Goal: Information Seeking & Learning: Learn about a topic

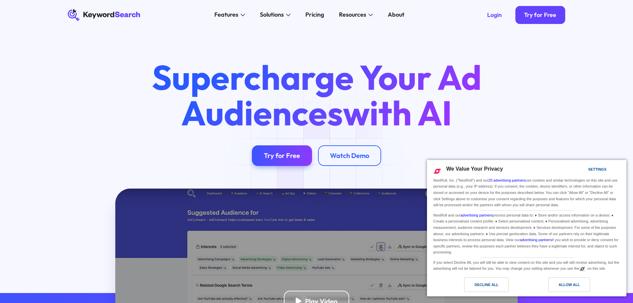
click at [565, 287] on div "Allow All" at bounding box center [568, 284] width 21 height 7
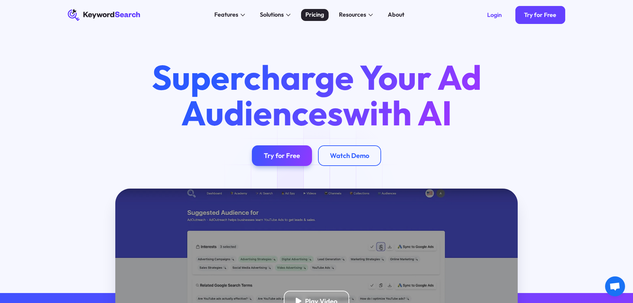
click at [313, 15] on div "Pricing" at bounding box center [314, 14] width 19 height 9
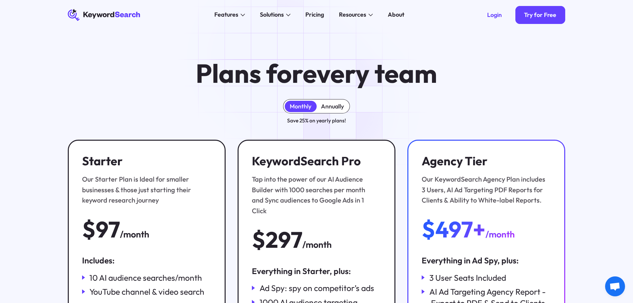
click at [333, 106] on div "Annually" at bounding box center [332, 106] width 23 height 7
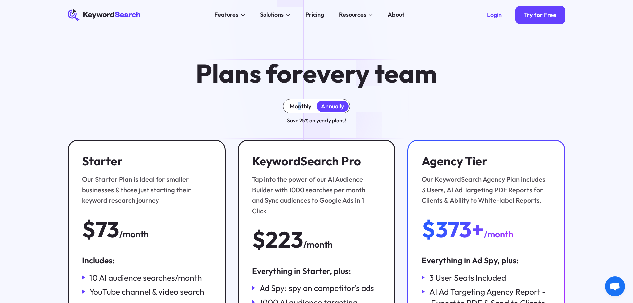
click at [299, 106] on div "Monthly" at bounding box center [301, 106] width 22 height 7
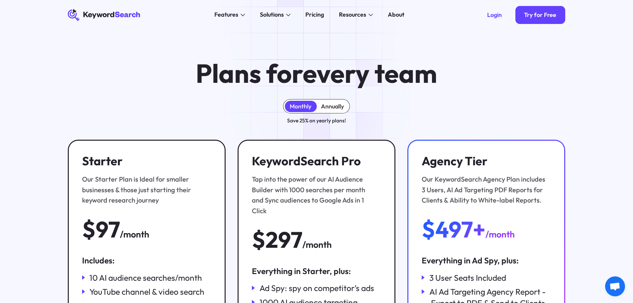
click at [330, 106] on div "Annually" at bounding box center [332, 106] width 23 height 7
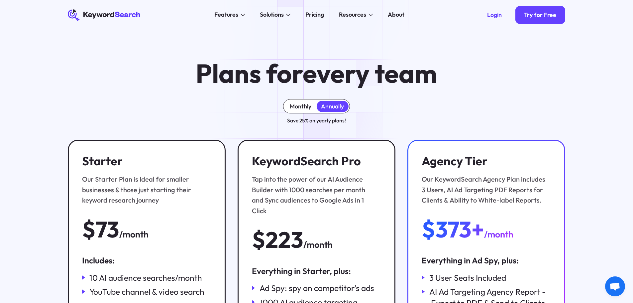
click at [307, 106] on div "Monthly" at bounding box center [301, 106] width 22 height 7
